Goal: Check status

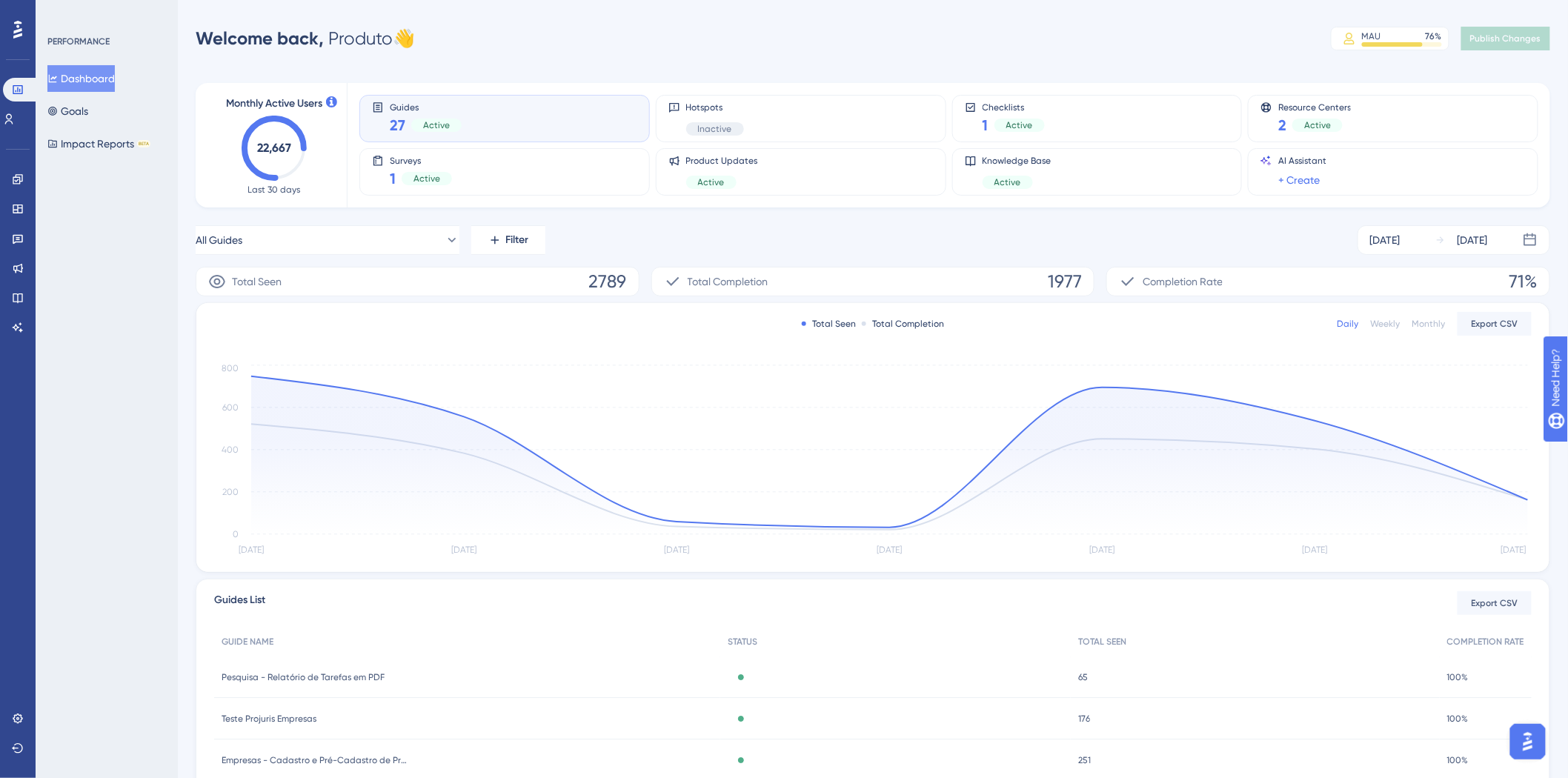
click at [865, 242] on div "All Guides Filter [DATE] [DATE]" at bounding box center [873, 240] width 1355 height 30
click at [1402, 39] on div "MAU 76 %" at bounding box center [1402, 36] width 80 height 12
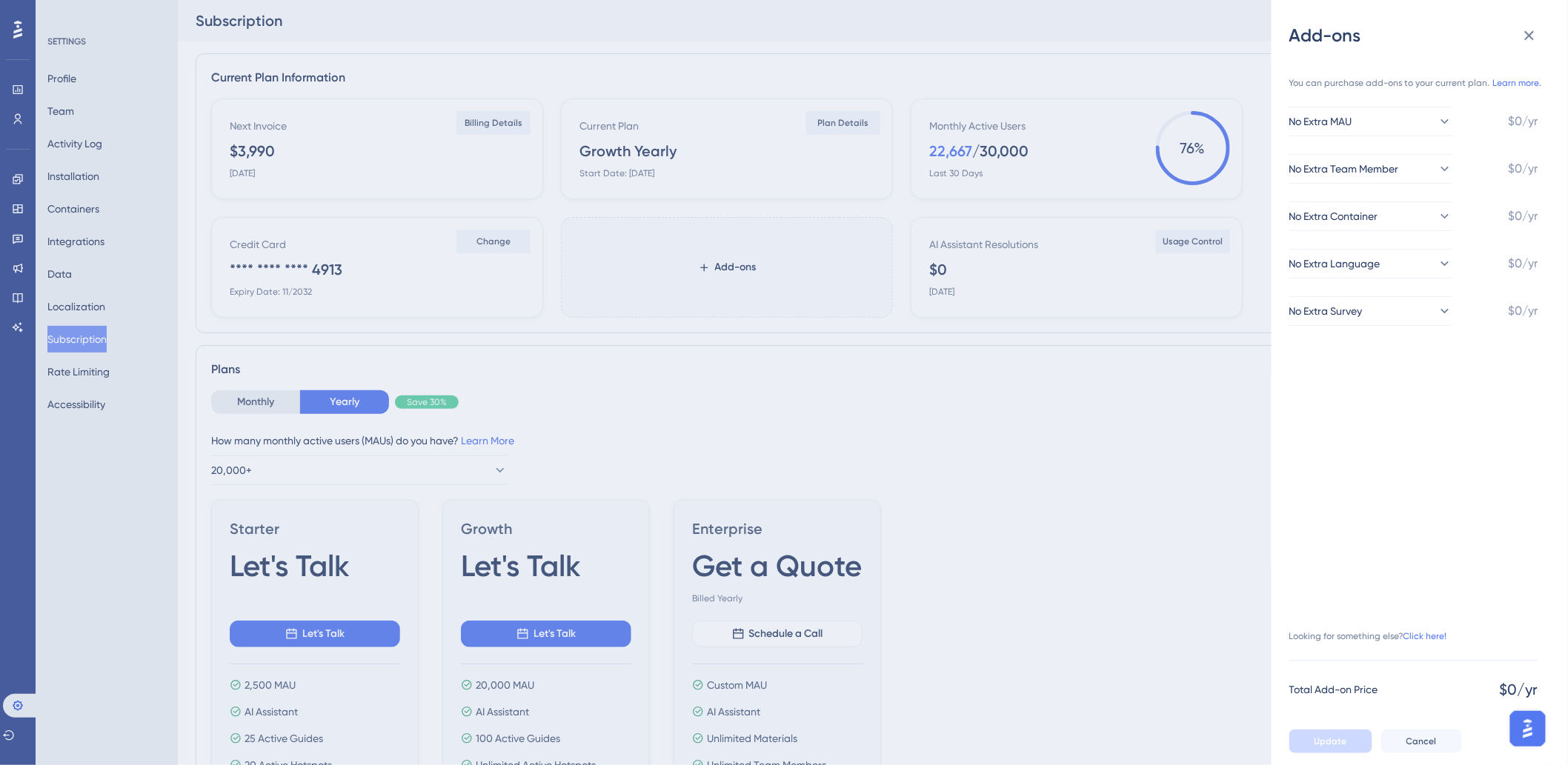
click at [17, 86] on div "Add-ons You can purchase add-ons to your current plan. Learn more. No Extra MAU…" at bounding box center [784, 382] width 1568 height 765
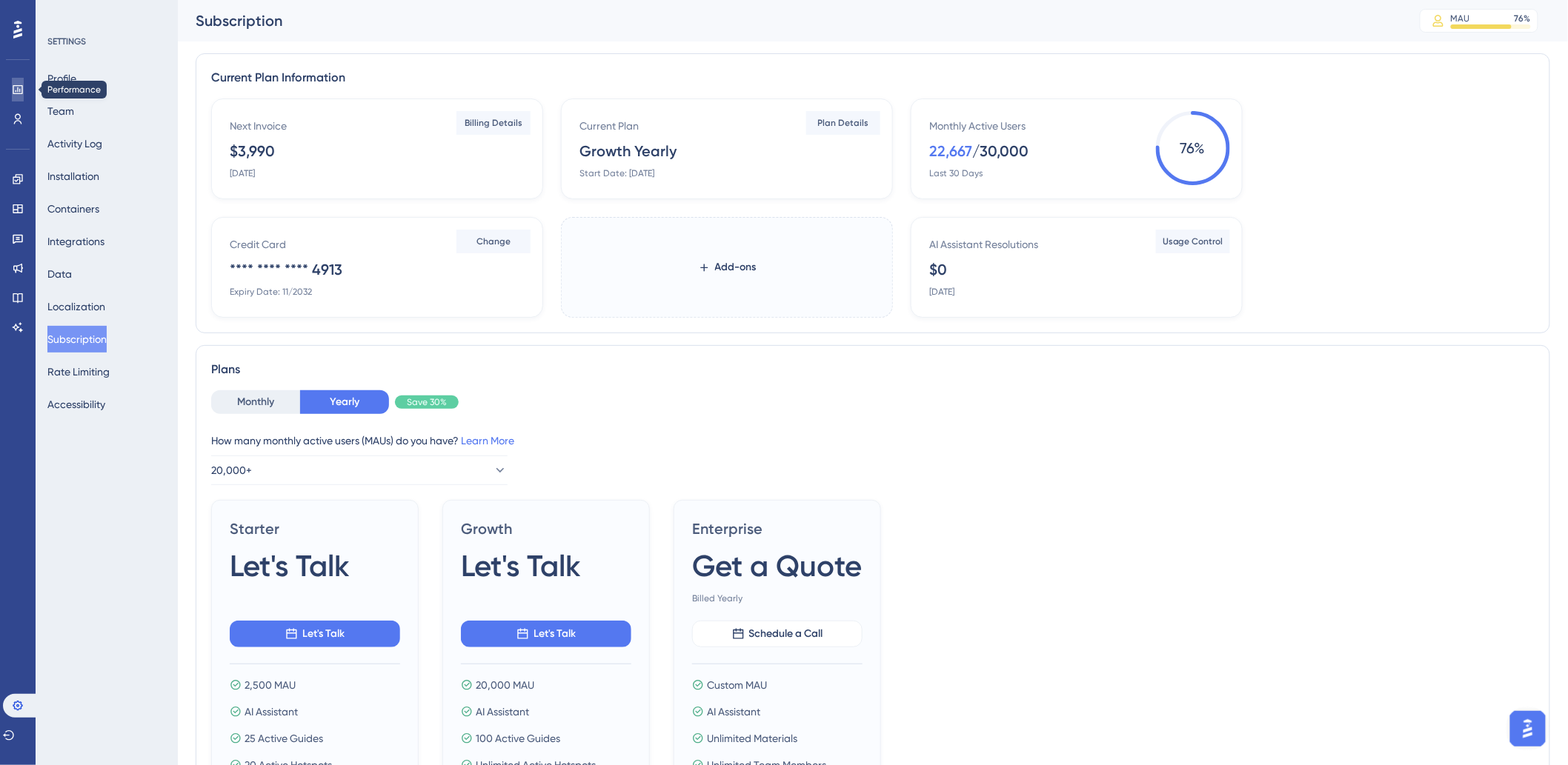
click at [21, 91] on icon at bounding box center [17, 89] width 12 height 12
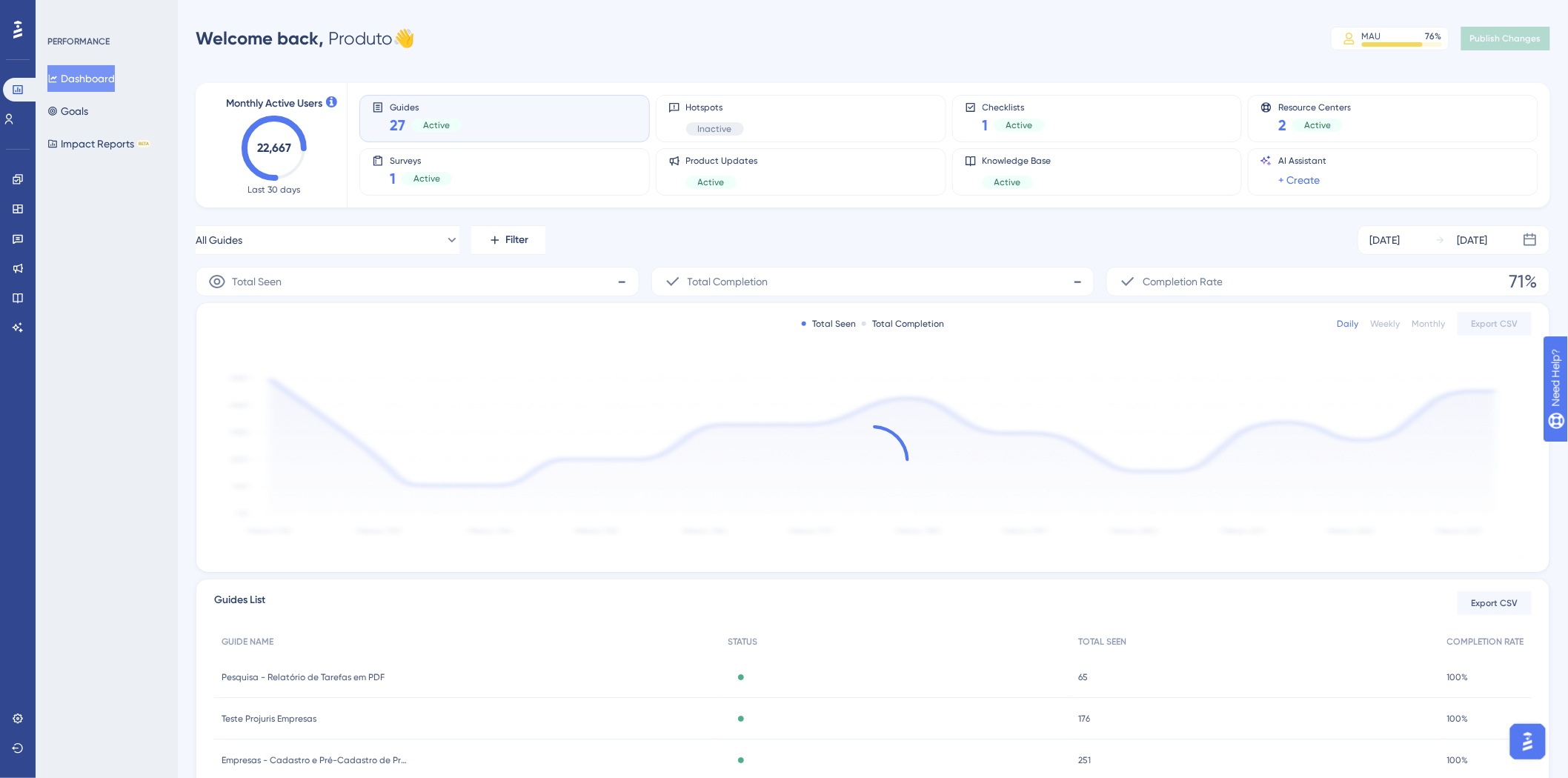
click at [570, 67] on div "Monthly Active Users 22,667 Last 30 days Guides 27 Active Hotspots Inactive Che…" at bounding box center [873, 489] width 1355 height 847
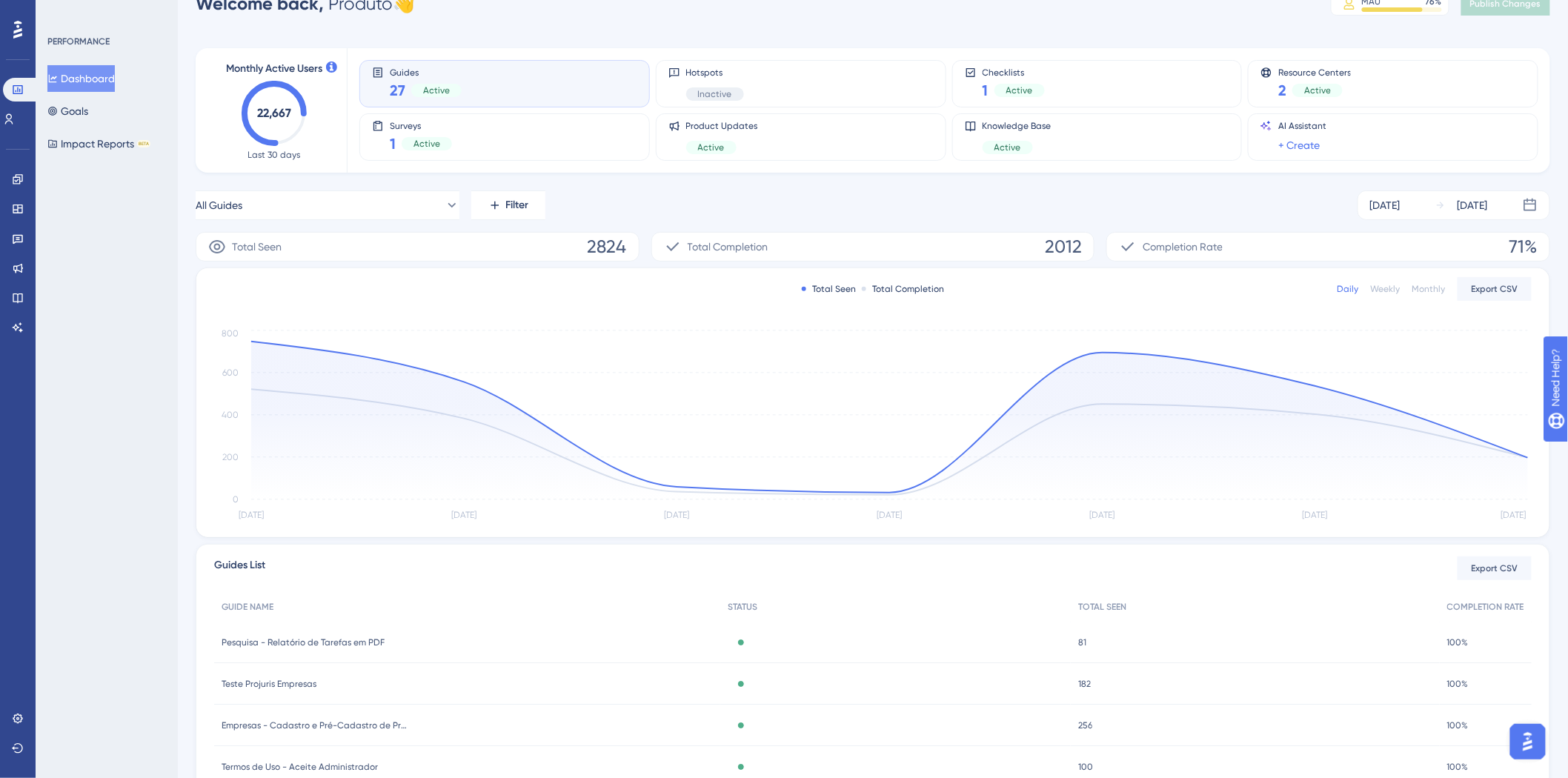
scroll to position [55, 0]
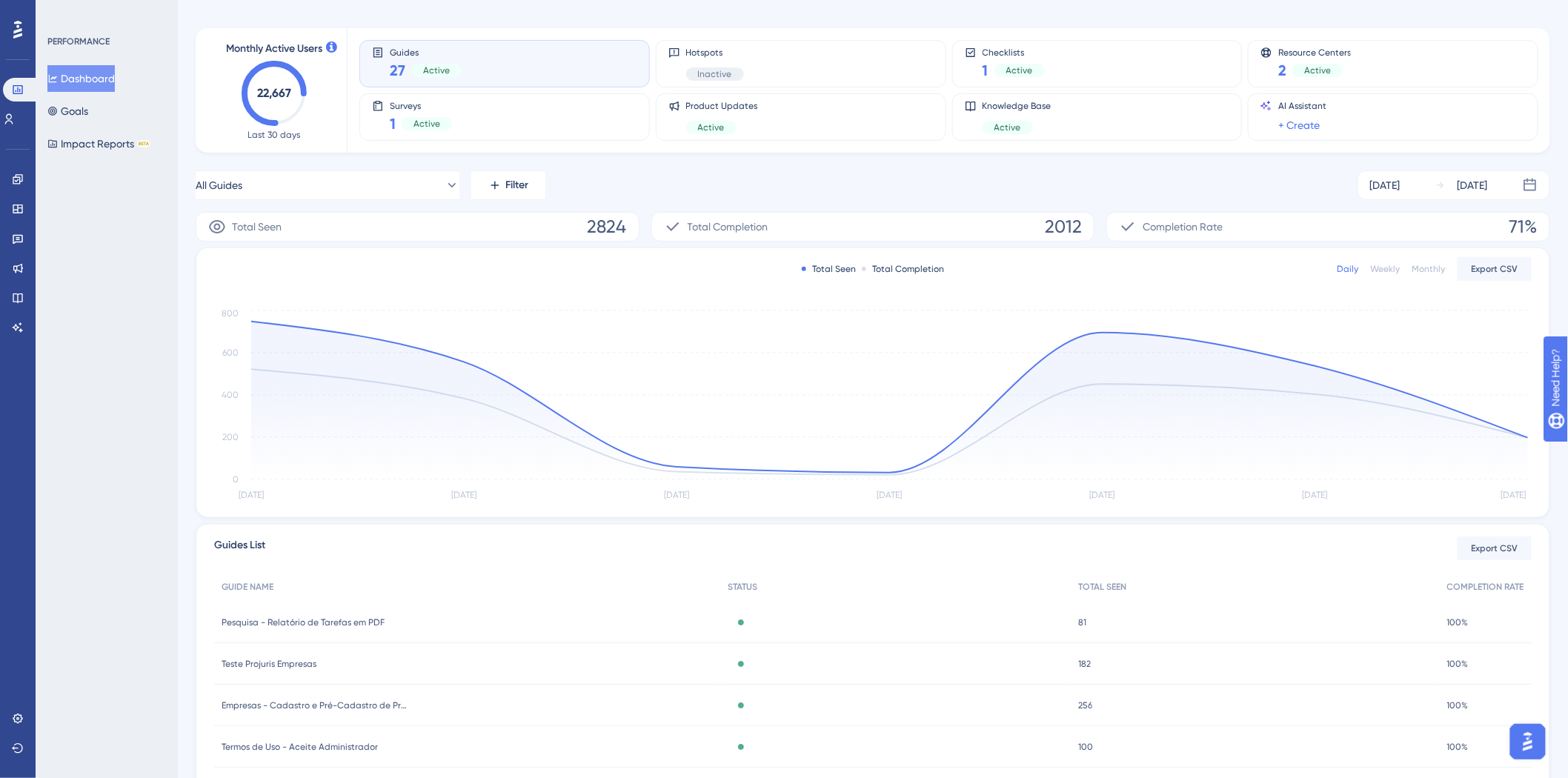
click at [900, 196] on div "All Guides Filter [DATE] [DATE]" at bounding box center [873, 185] width 1355 height 30
click at [729, 183] on div "All Guides Filter [DATE] [DATE]" at bounding box center [873, 185] width 1355 height 30
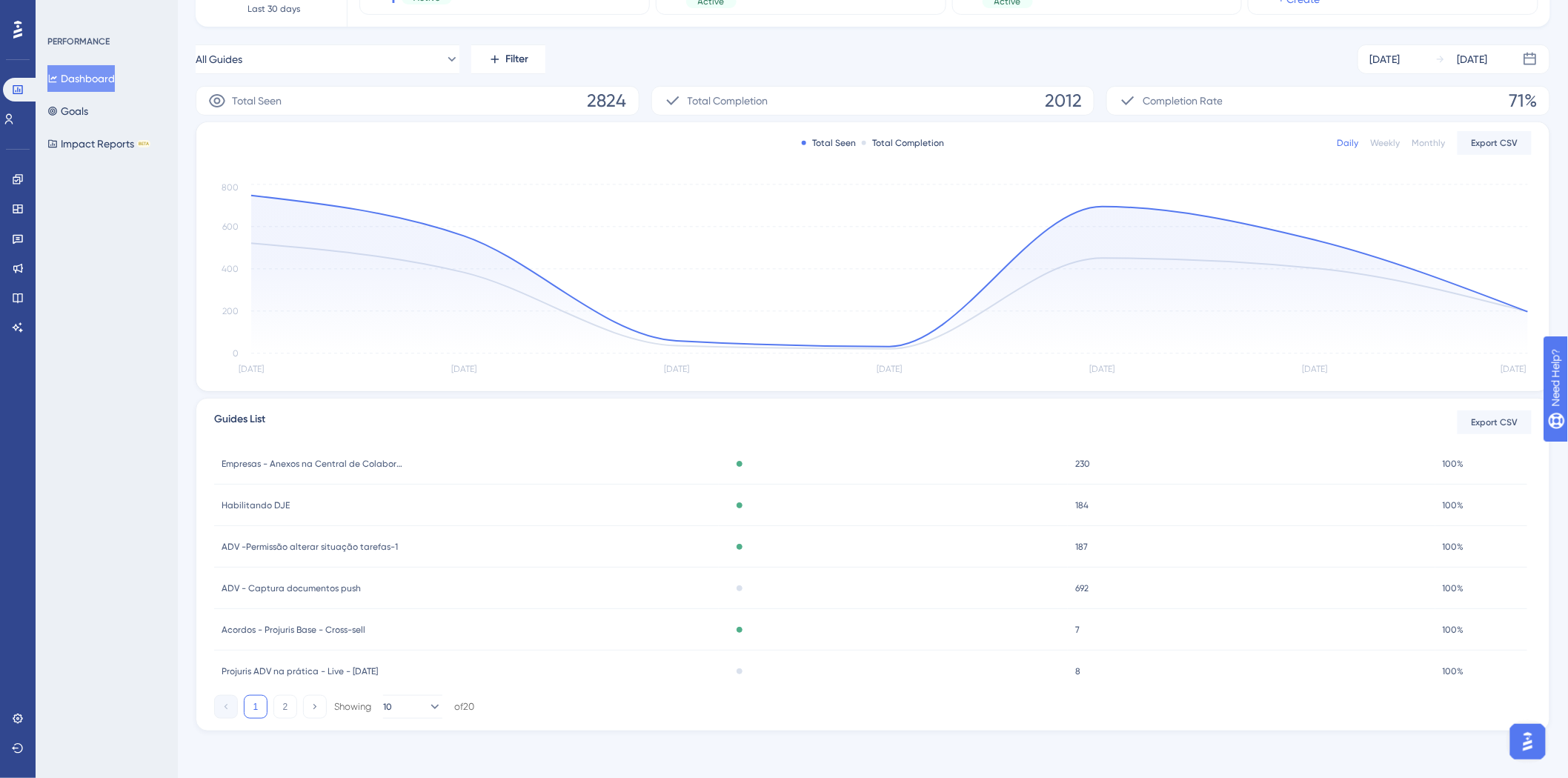
scroll to position [219, 0]
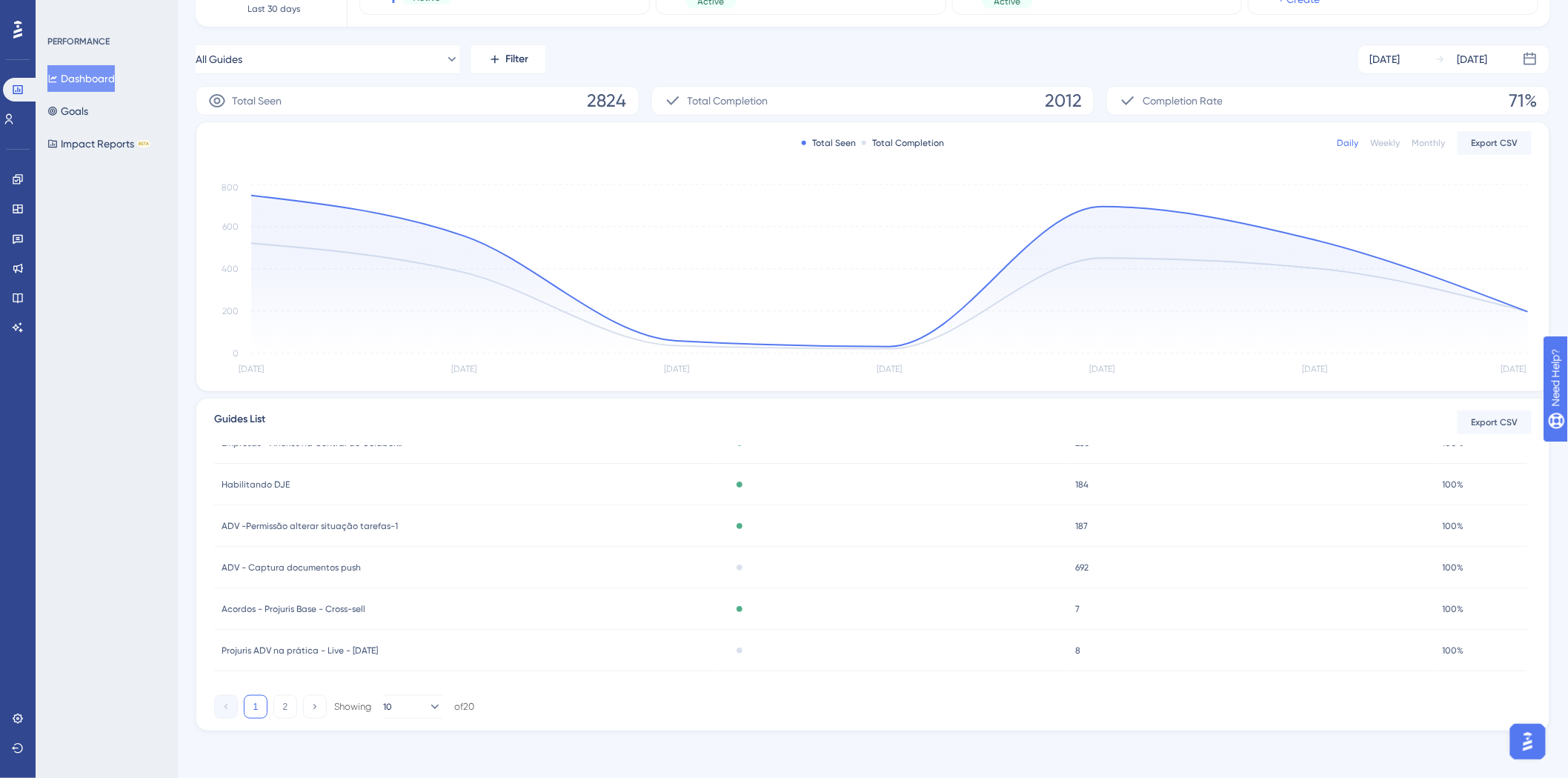
click at [743, 566] on div "Inactive" at bounding box center [739, 568] width 27 height 6
